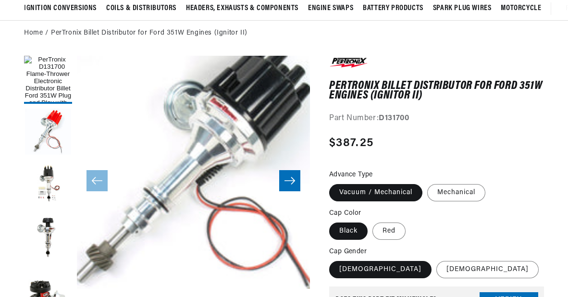
scroll to position [23, 0]
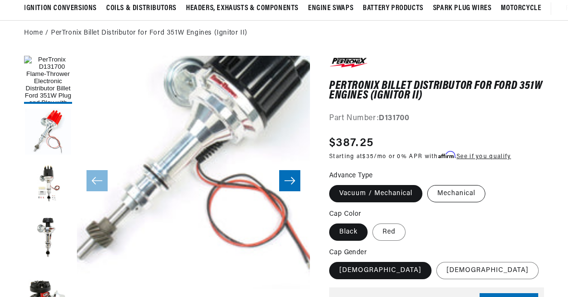
click at [454, 198] on label "Mechanical" at bounding box center [456, 193] width 58 height 17
click at [428, 184] on input "Mechanical" at bounding box center [427, 183] width 0 height 0
radio input "true"
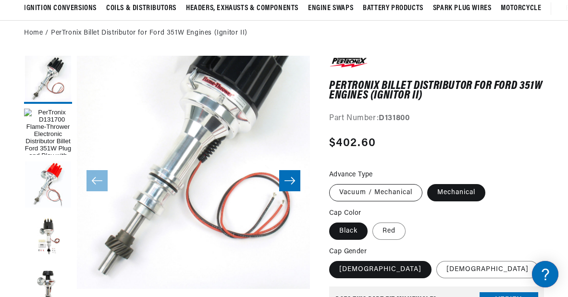
click at [352, 194] on label "Vacuum / Mechanical" at bounding box center [375, 192] width 93 height 17
click at [332, 183] on input "Vacuum / Mechanical" at bounding box center [332, 182] width 0 height 0
radio input "true"
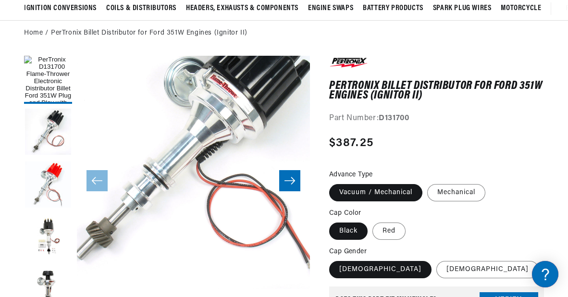
click at [352, 194] on label "Vacuum / Mechanical" at bounding box center [375, 192] width 93 height 17
click at [332, 183] on input "Vacuum / Mechanical" at bounding box center [332, 182] width 0 height 0
click at [451, 193] on label "Mechanical" at bounding box center [456, 192] width 58 height 17
click at [428, 183] on input "Mechanical" at bounding box center [427, 182] width 0 height 0
radio input "true"
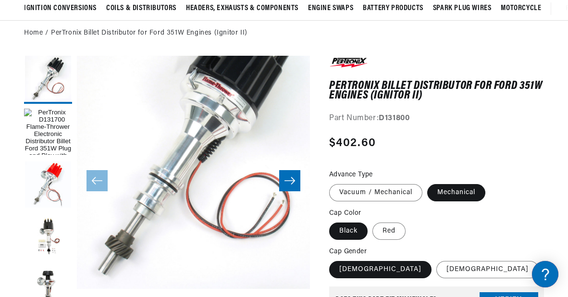
scroll to position [23, 0]
click at [451, 193] on label "Mechanical" at bounding box center [456, 192] width 58 height 17
click at [428, 183] on input "Mechanical" at bounding box center [427, 182] width 0 height 0
click at [451, 191] on label "Mechanical" at bounding box center [456, 192] width 58 height 17
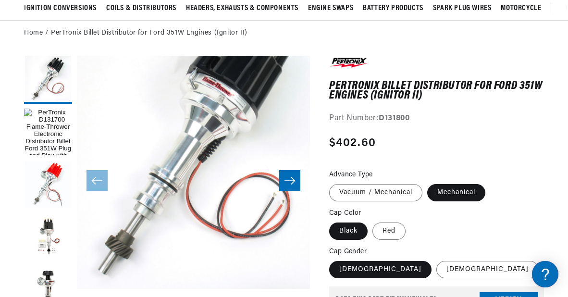
click at [428, 183] on input "Mechanical" at bounding box center [427, 182] width 0 height 0
click at [451, 191] on label "Mechanical" at bounding box center [456, 192] width 58 height 17
click at [428, 183] on input "Mechanical" at bounding box center [427, 182] width 0 height 0
click at [451, 191] on label "Mechanical" at bounding box center [456, 192] width 58 height 17
click at [428, 183] on input "Mechanical" at bounding box center [427, 182] width 0 height 0
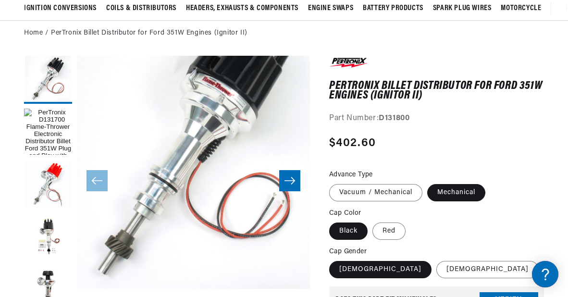
click at [451, 191] on label "Mechanical" at bounding box center [456, 192] width 58 height 17
click at [428, 183] on input "Mechanical" at bounding box center [427, 182] width 0 height 0
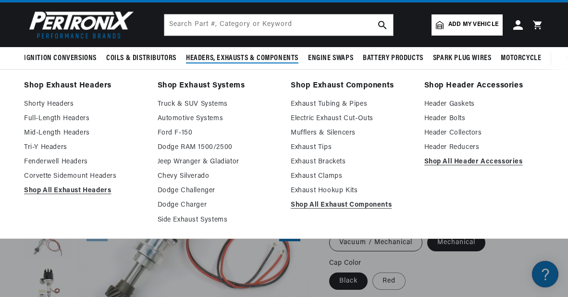
scroll to position [0, 0]
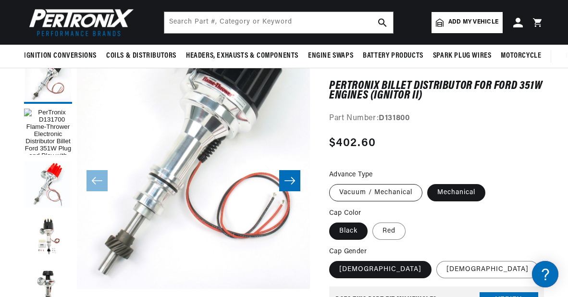
click at [359, 192] on label "Vacuum / Mechanical" at bounding box center [375, 192] width 93 height 17
click at [332, 183] on input "Vacuum / Mechanical" at bounding box center [332, 182] width 0 height 0
radio input "true"
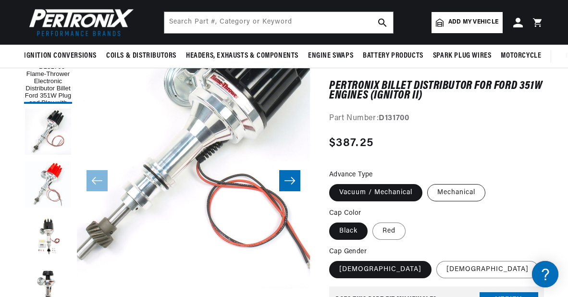
click at [454, 198] on label "Mechanical" at bounding box center [456, 192] width 58 height 17
click at [428, 183] on input "Mechanical" at bounding box center [427, 182] width 0 height 0
radio input "true"
